Goal: Information Seeking & Learning: Learn about a topic

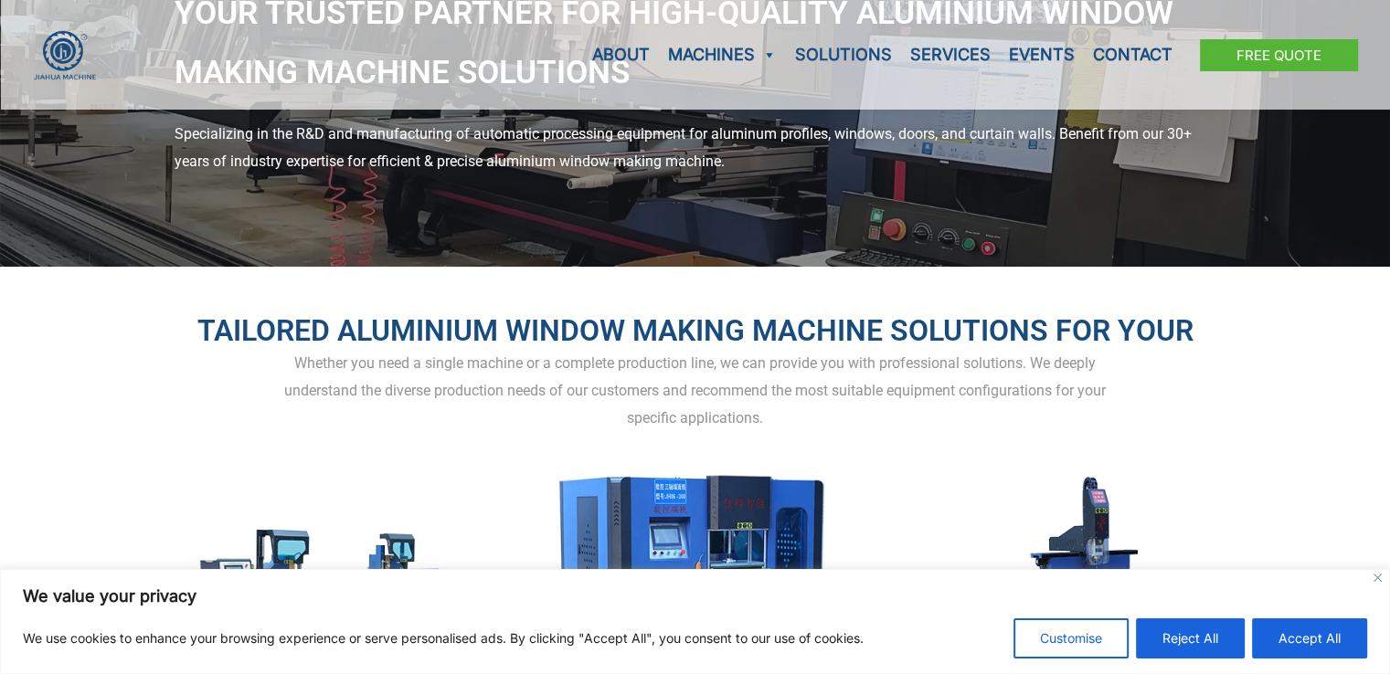
scroll to position [274, 0]
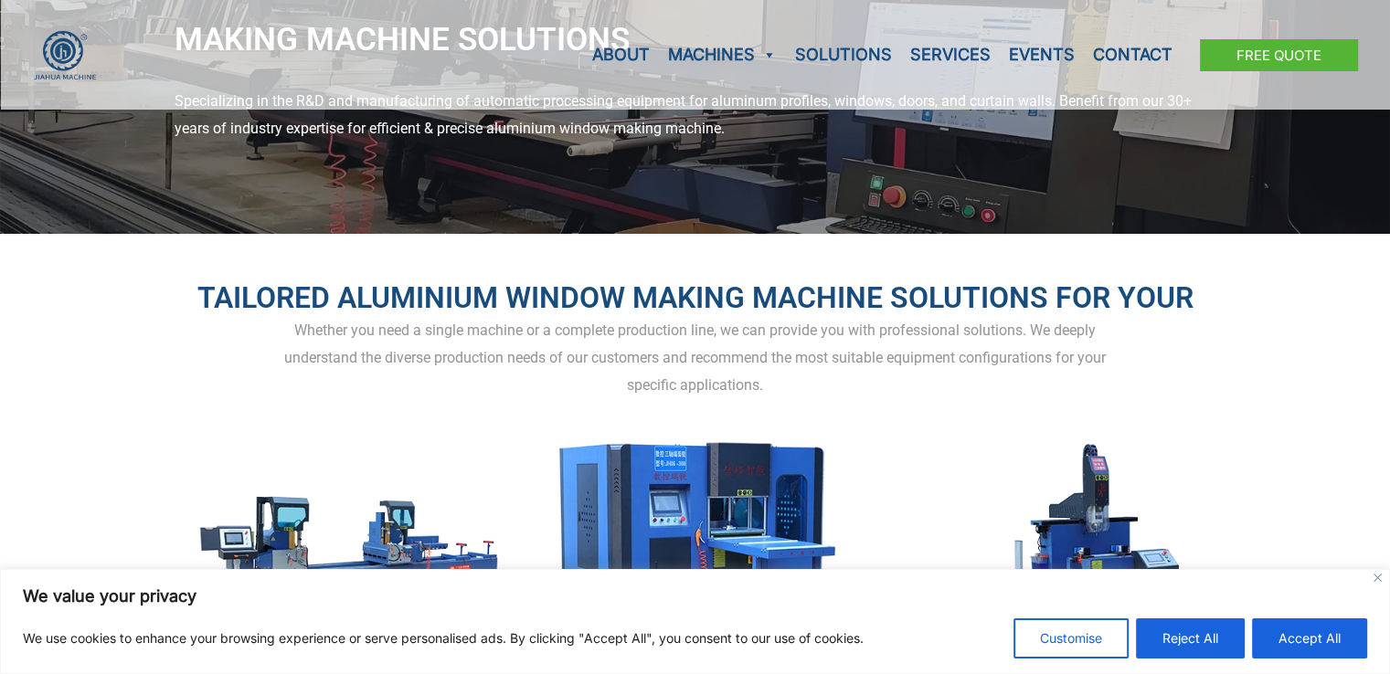
click at [1304, 647] on button "Accept All" at bounding box center [1309, 639] width 115 height 40
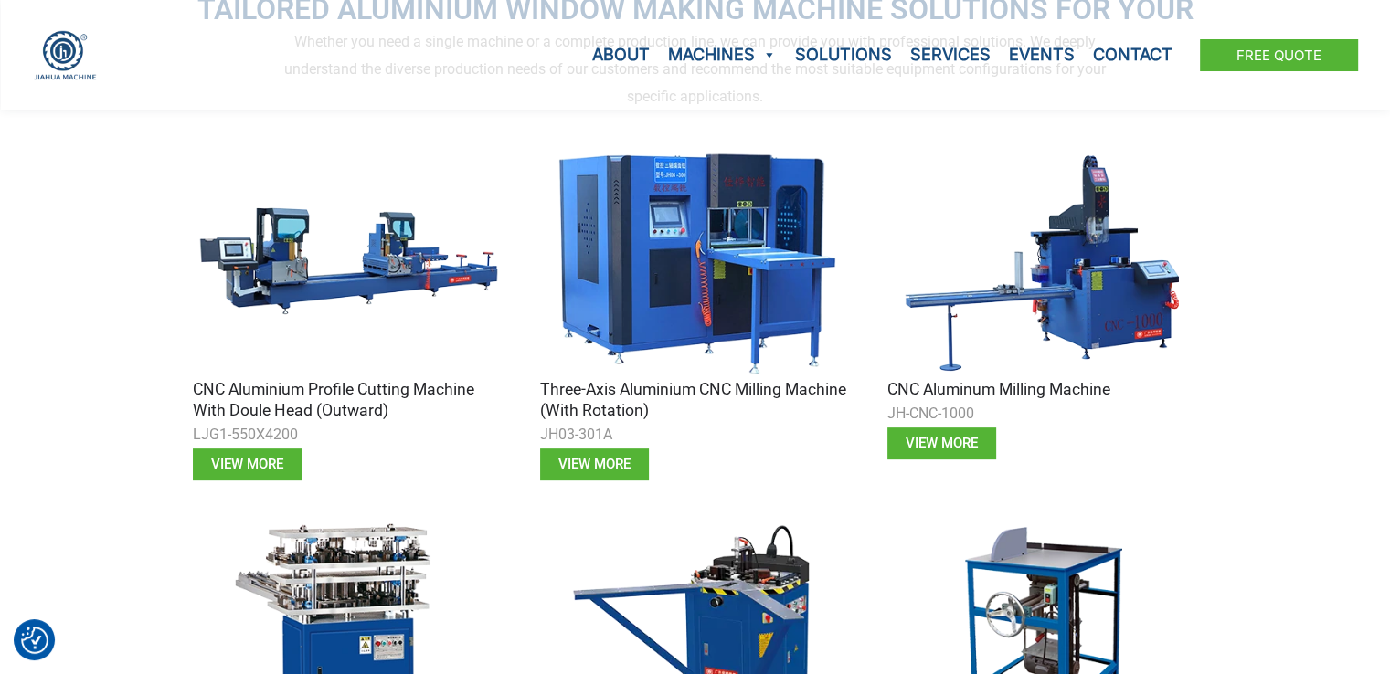
scroll to position [548, 0]
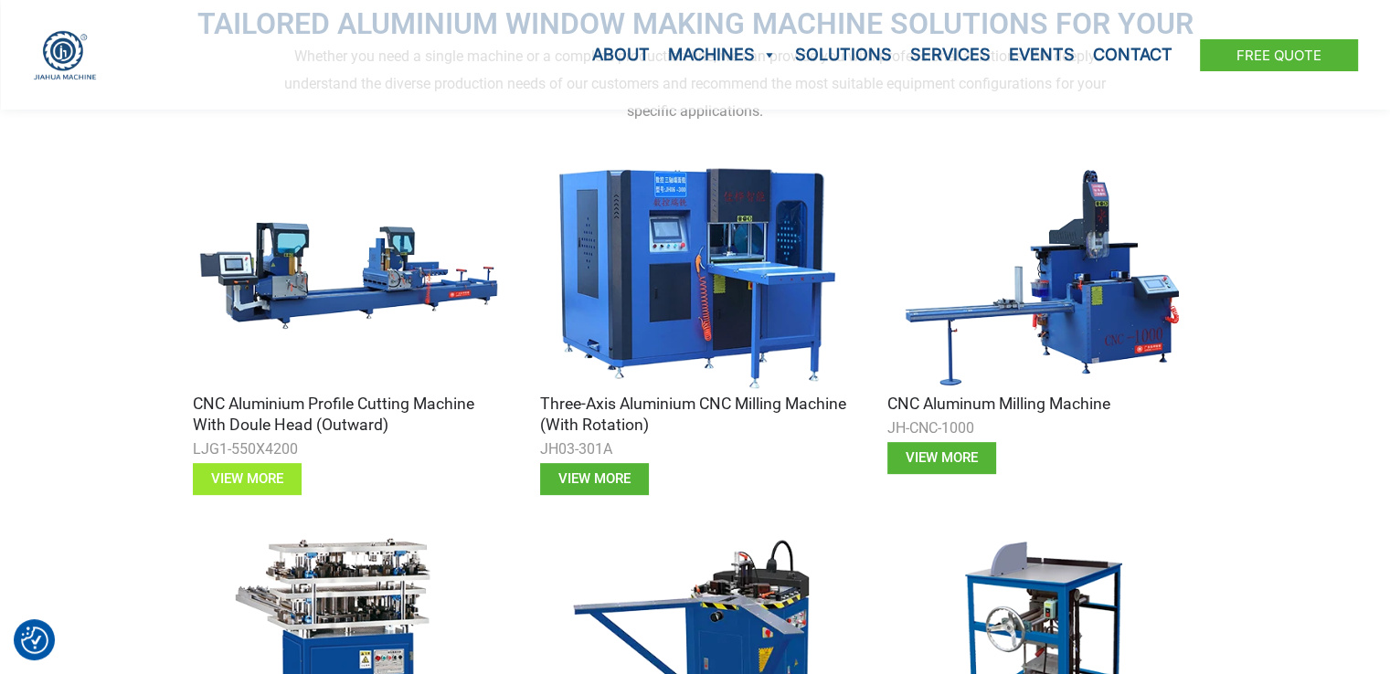
click at [252, 478] on span "View more" at bounding box center [247, 479] width 72 height 14
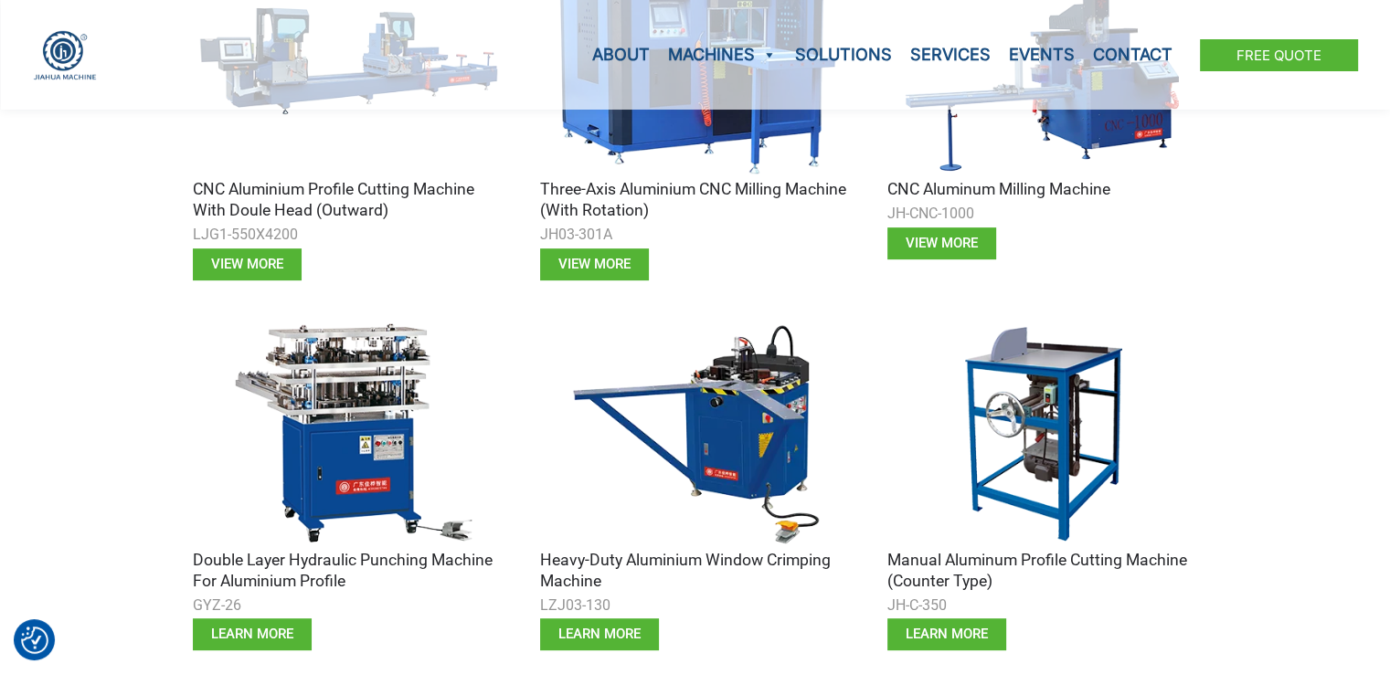
scroll to position [731, 0]
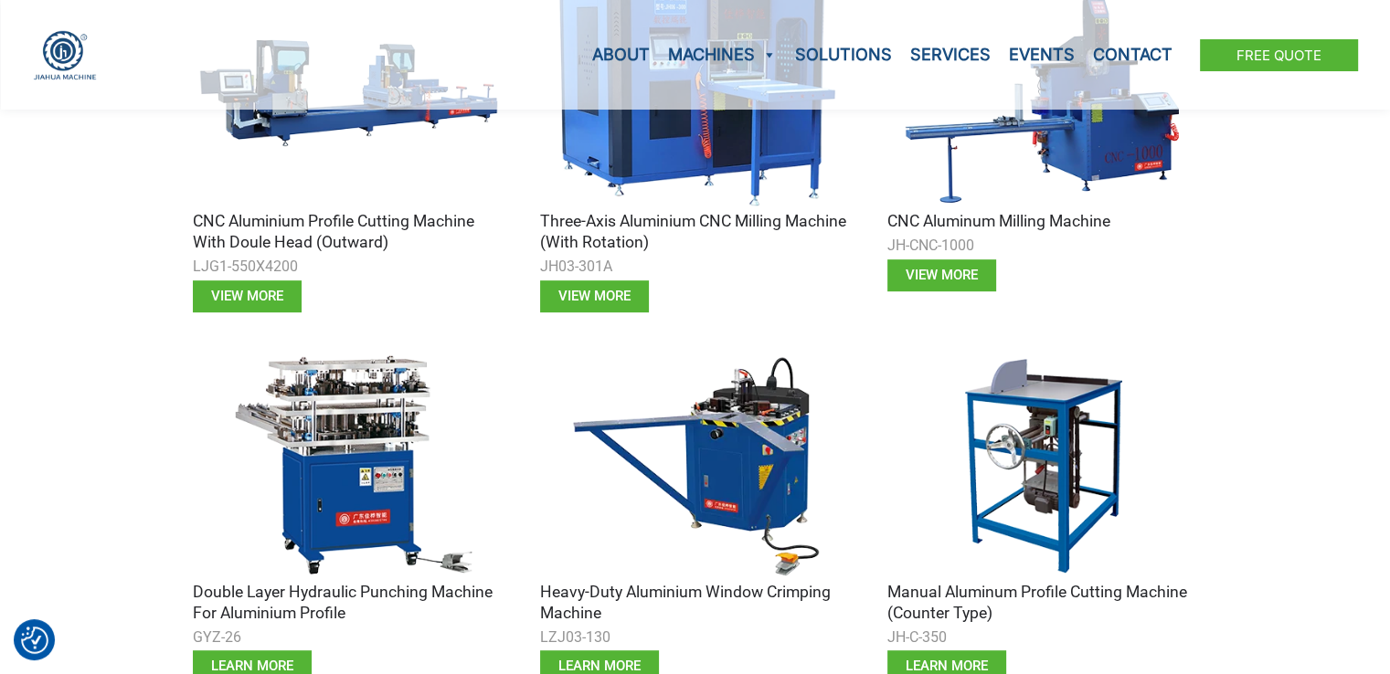
click at [768, 477] on img at bounding box center [695, 465] width 311 height 233
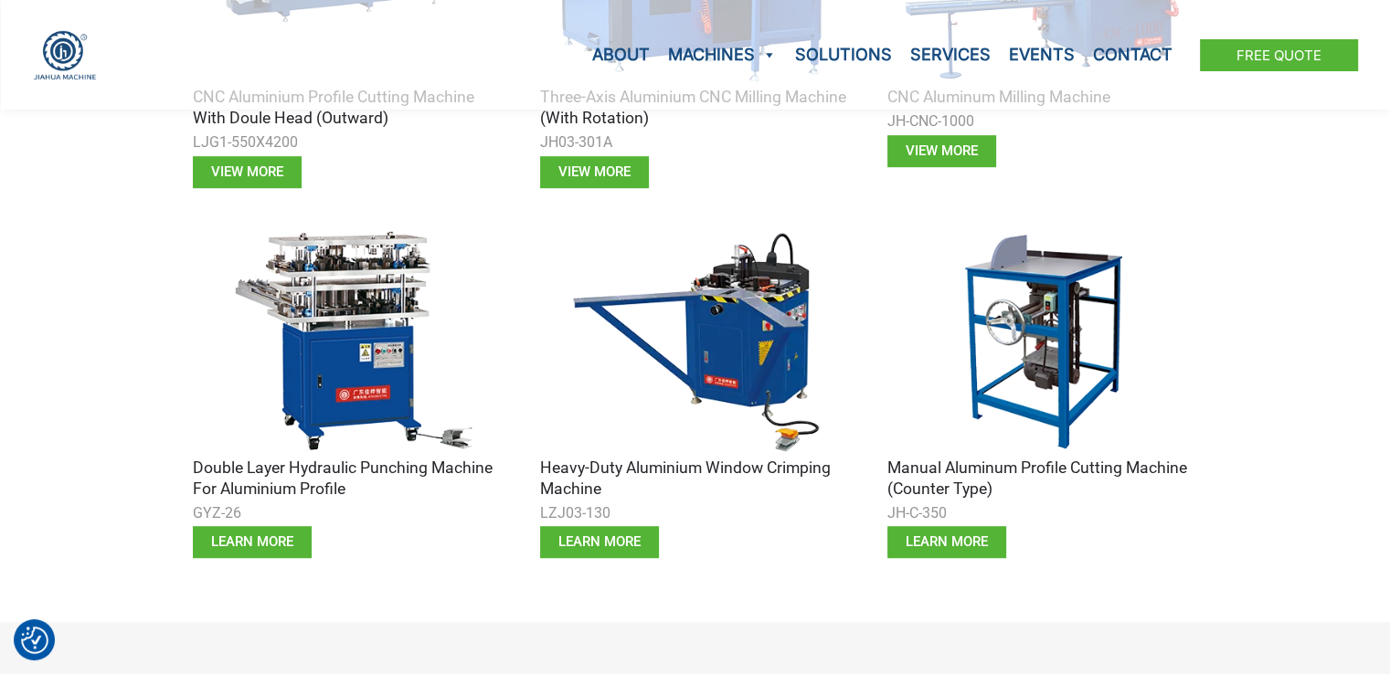
scroll to position [914, 0]
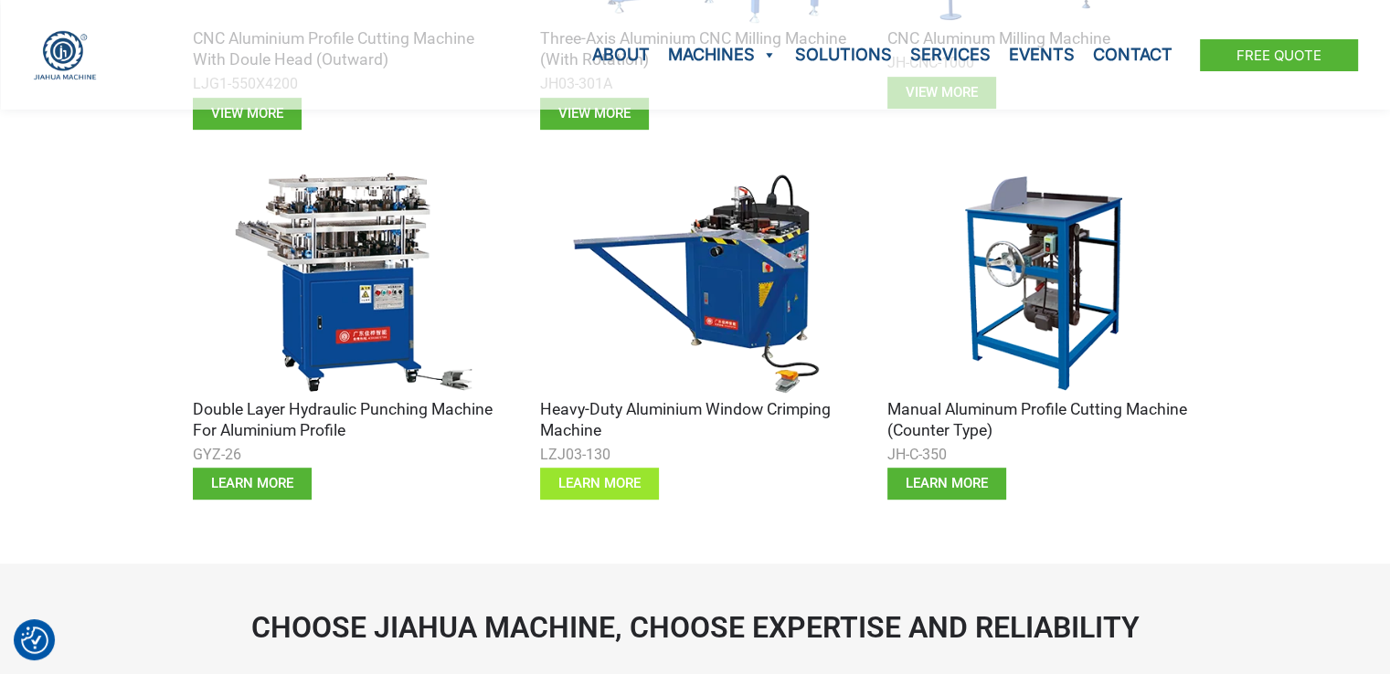
click at [616, 482] on span "learn more" at bounding box center [599, 484] width 82 height 14
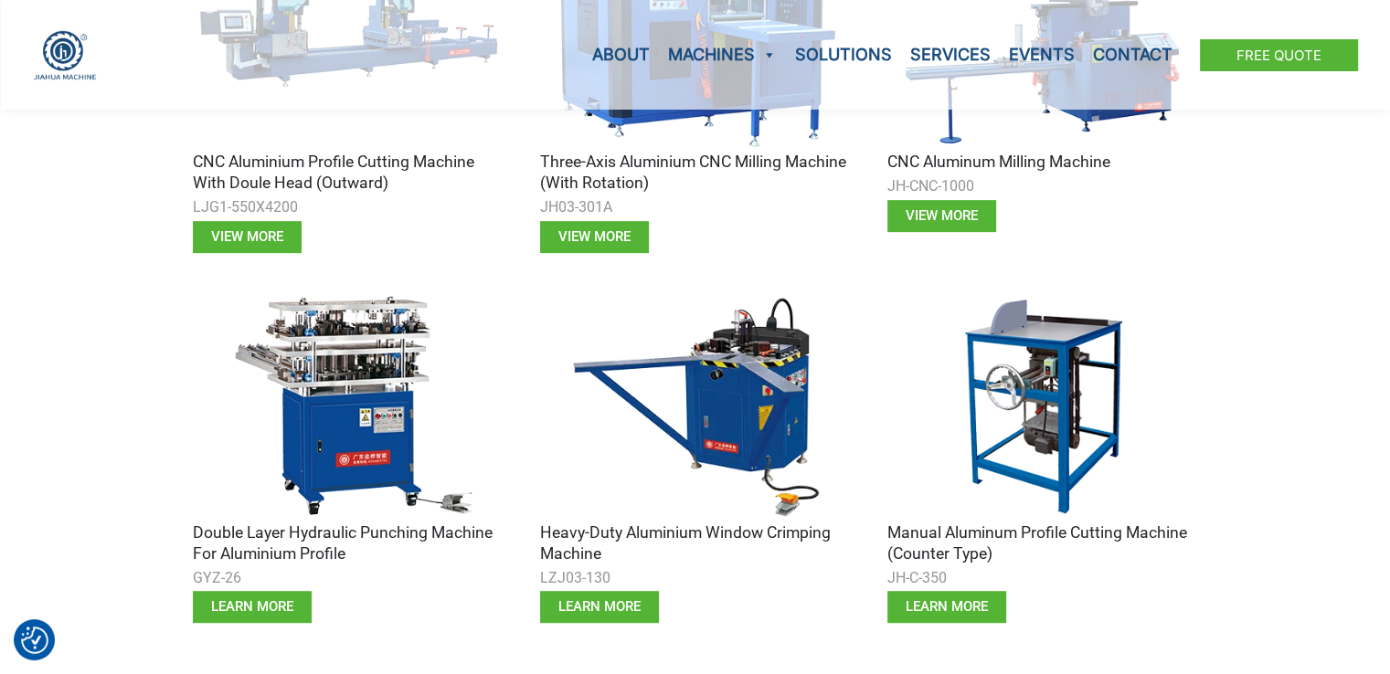
scroll to position [548, 0]
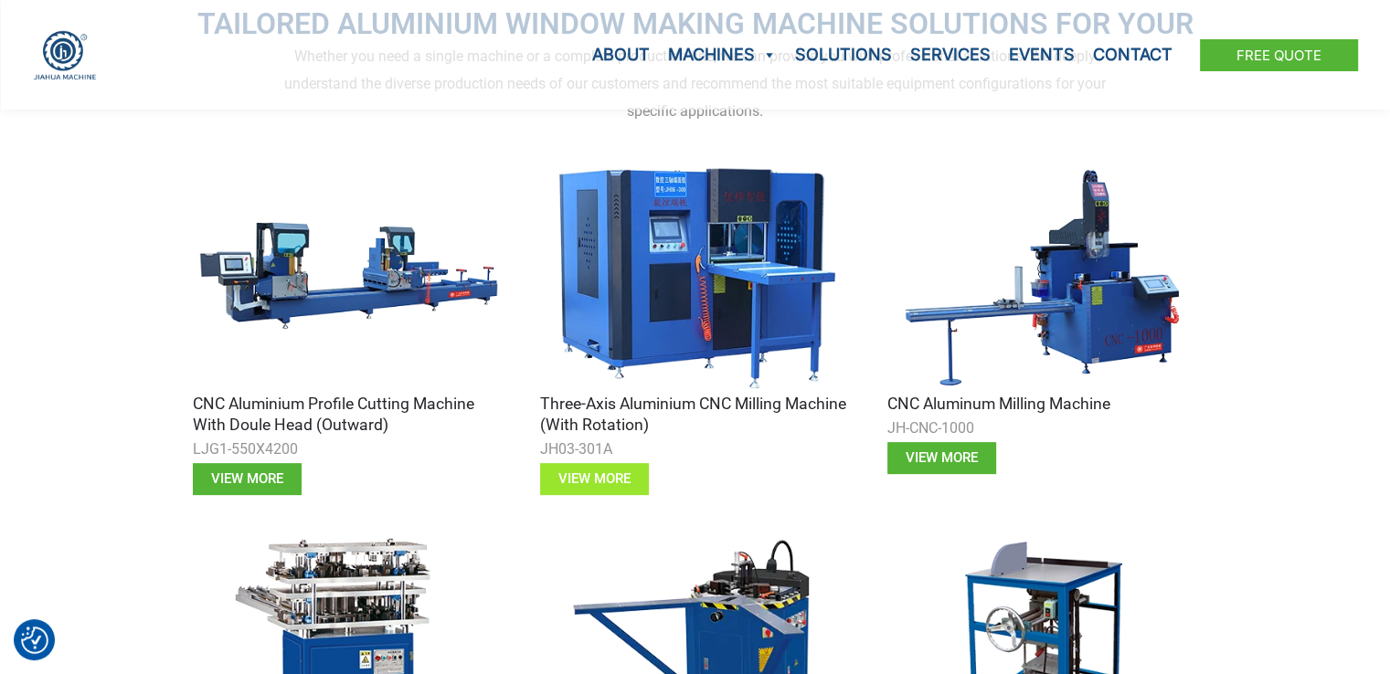
click at [568, 480] on span "View more" at bounding box center [594, 479] width 72 height 14
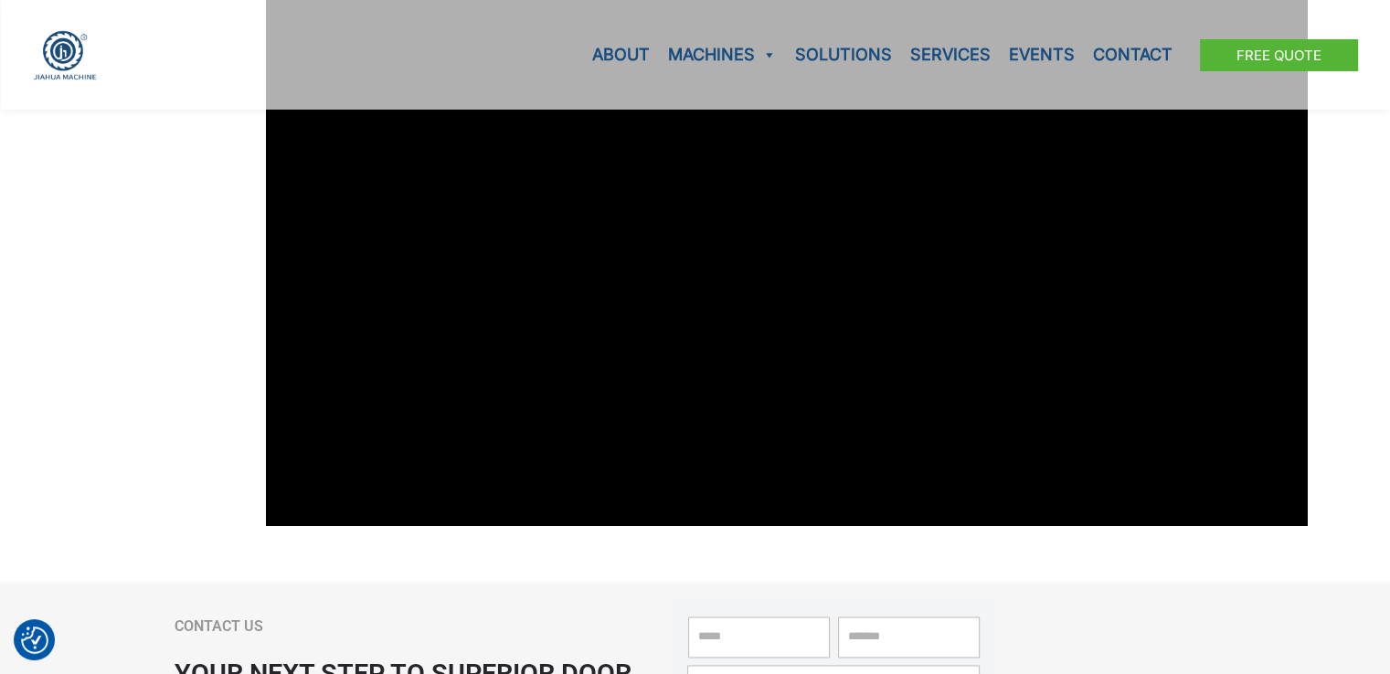
scroll to position [2559, 0]
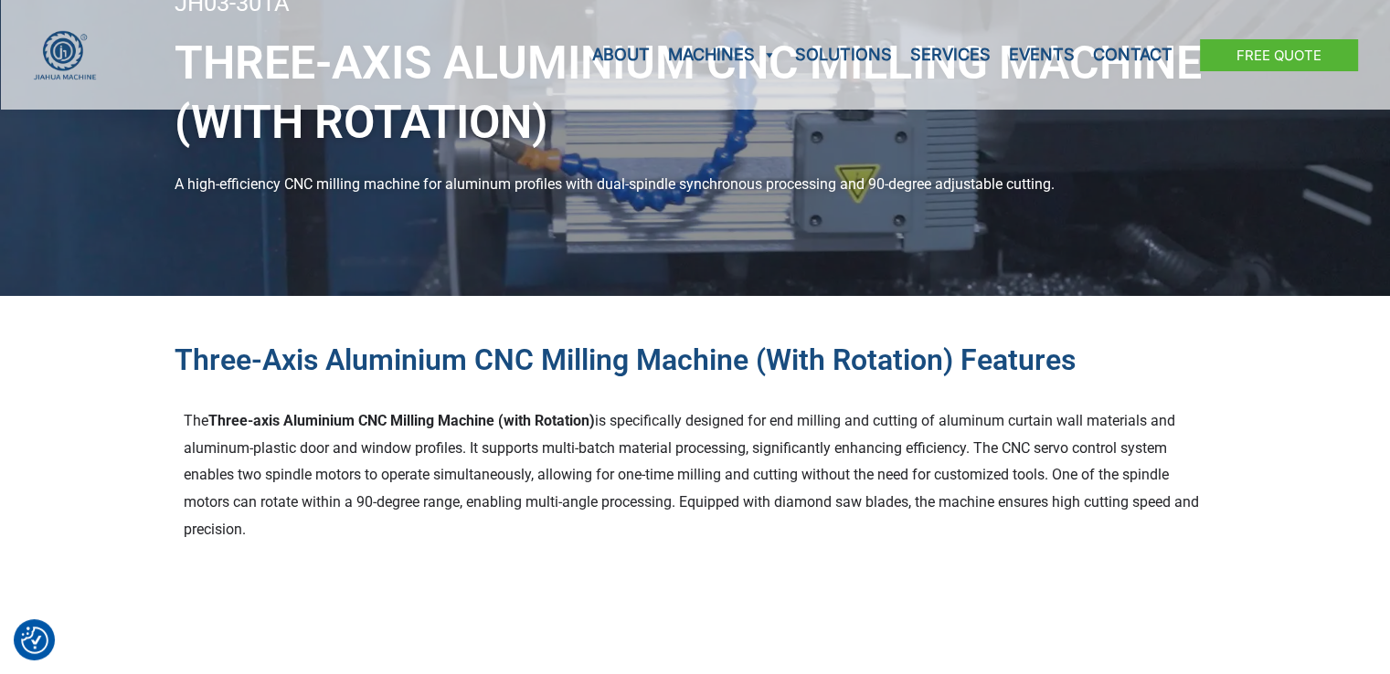
scroll to position [183, 0]
